Goal: Task Accomplishment & Management: Manage account settings

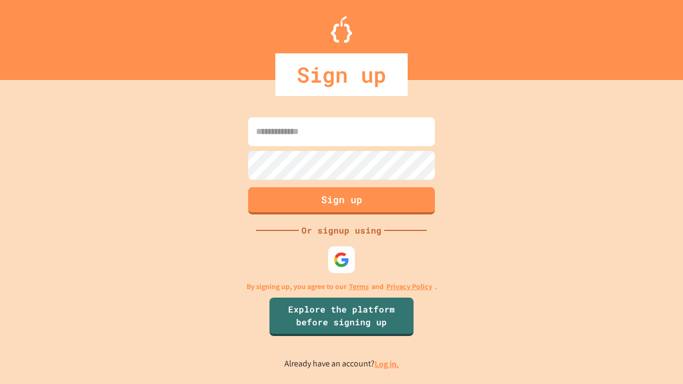
click at [388, 364] on link "Log in." at bounding box center [387, 364] width 25 height 11
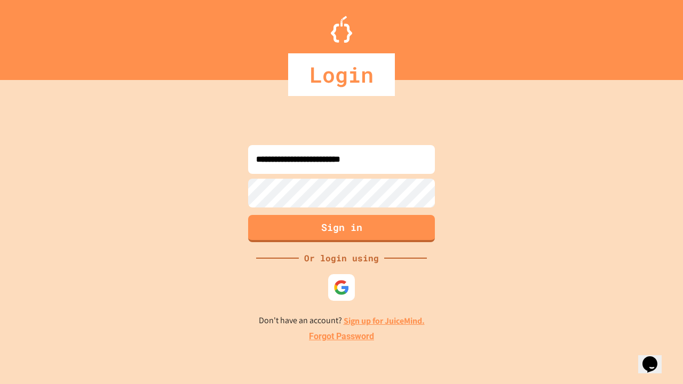
type input "**********"
